Goal: Transaction & Acquisition: Purchase product/service

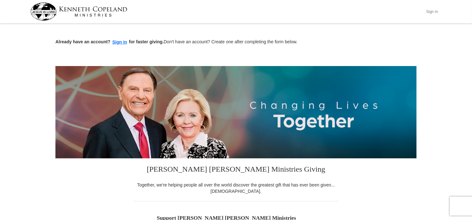
click at [433, 10] on button "Sign In" at bounding box center [432, 12] width 19 height 10
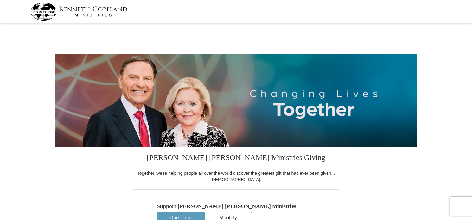
select select "NJ"
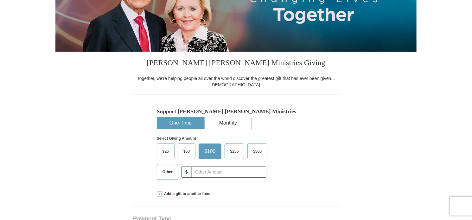
click at [186, 153] on span "$50" at bounding box center [186, 152] width 13 height 10
click at [0, 0] on input "$50" at bounding box center [0, 0] width 0 height 0
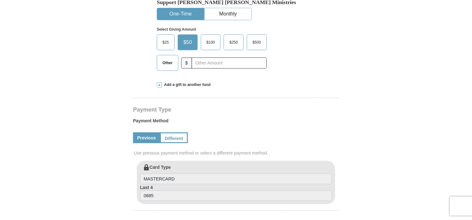
scroll to position [222, 0]
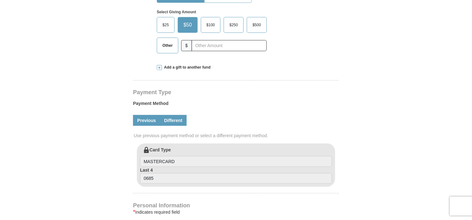
click at [181, 124] on link "Different" at bounding box center [173, 120] width 27 height 11
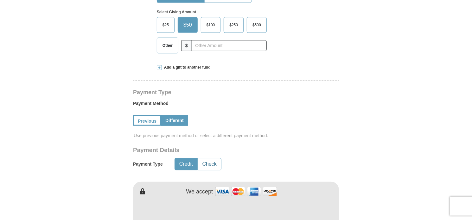
click at [210, 165] on button "Check" at bounding box center [209, 165] width 23 height 12
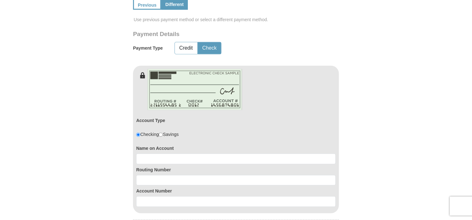
scroll to position [348, 0]
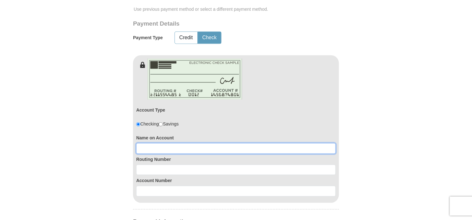
click at [162, 145] on input at bounding box center [236, 148] width 200 height 11
type input "Jean Blancato"
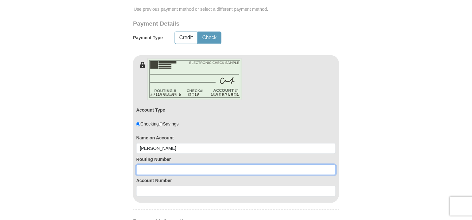
click at [151, 167] on input at bounding box center [236, 170] width 200 height 11
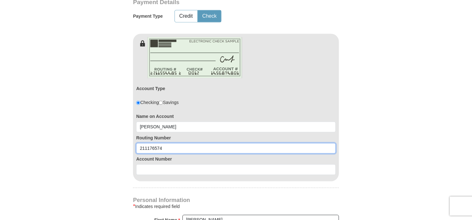
scroll to position [380, 0]
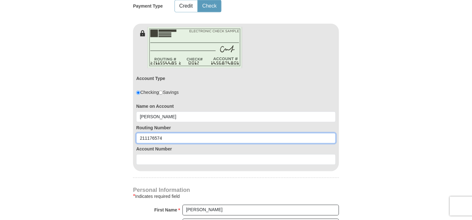
type input "211176574"
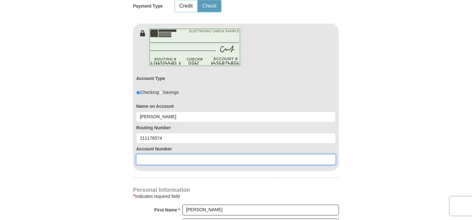
click at [156, 161] on input at bounding box center [236, 160] width 200 height 11
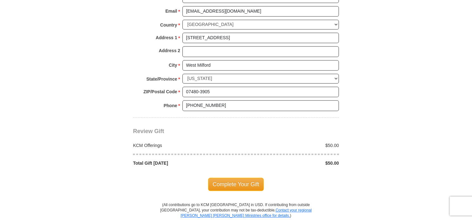
scroll to position [665, 0]
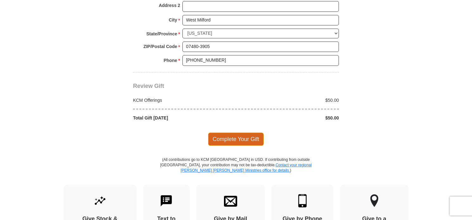
type input "0099360"
click at [215, 133] on span "Complete Your Gift" at bounding box center [236, 139] width 56 height 13
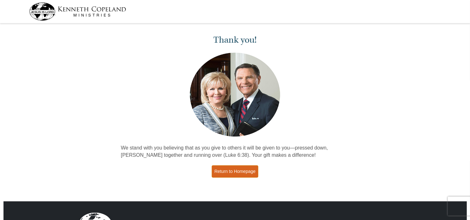
click at [247, 172] on link "Return to Homepage" at bounding box center [235, 172] width 47 height 12
